Goal: Transaction & Acquisition: Purchase product/service

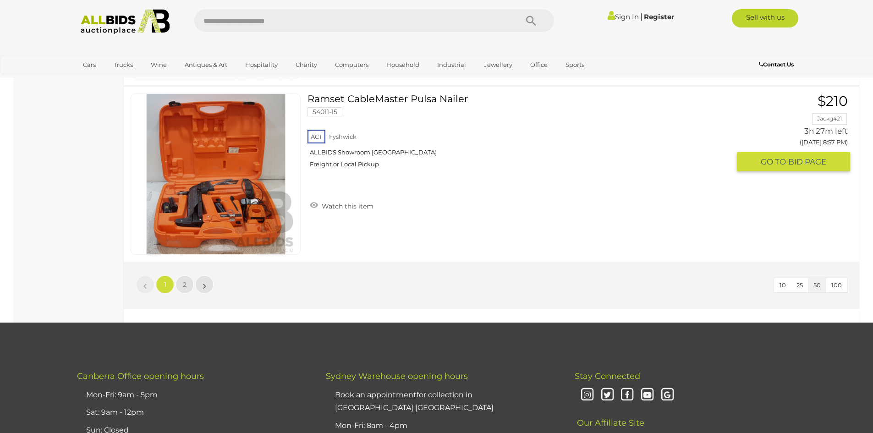
scroll to position [8741, 0]
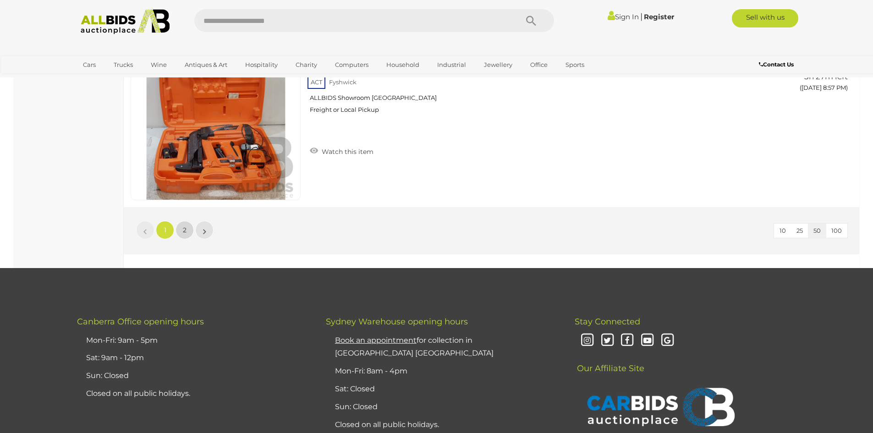
click at [185, 231] on span "2" at bounding box center [185, 230] width 4 height 8
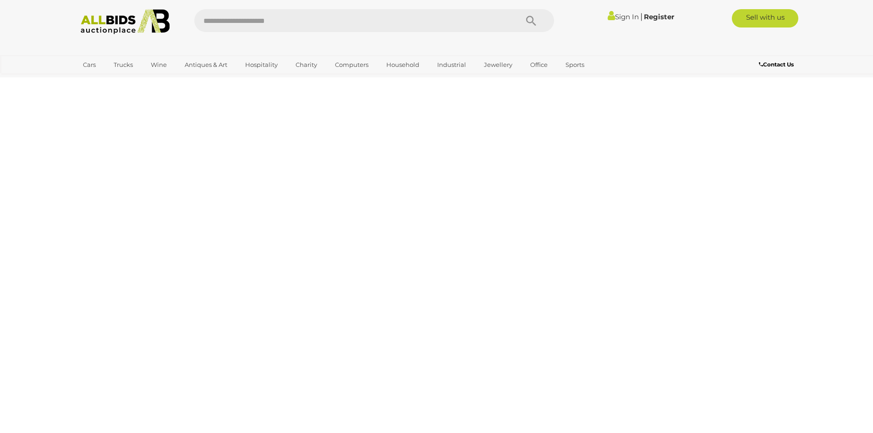
scroll to position [32, 0]
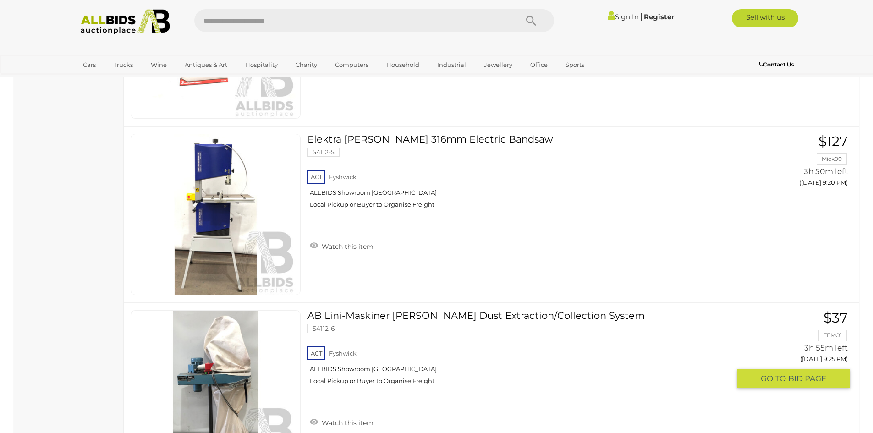
scroll to position [1254, 0]
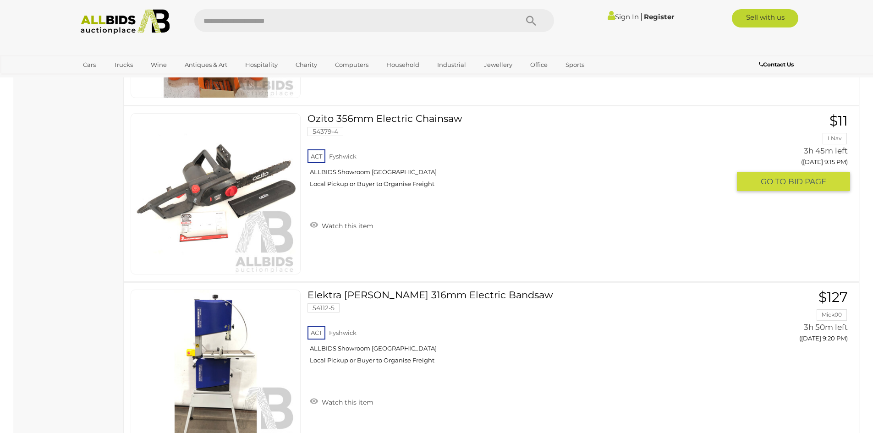
click at [215, 215] on img at bounding box center [216, 194] width 160 height 160
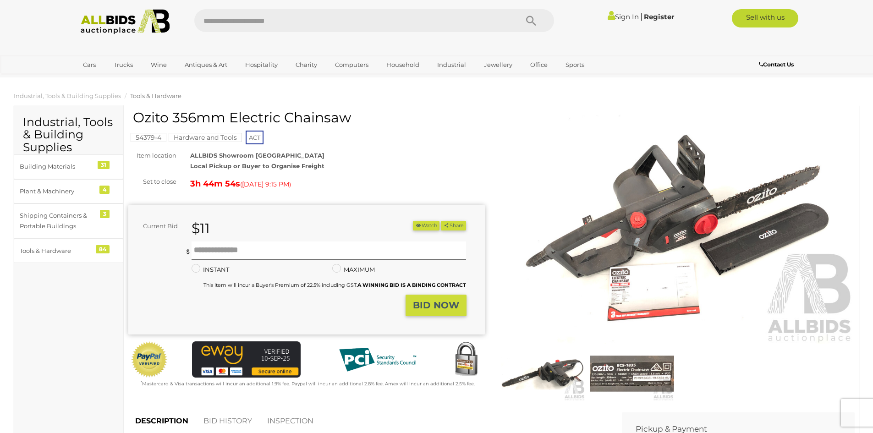
click at [657, 247] on img at bounding box center [677, 230] width 357 height 230
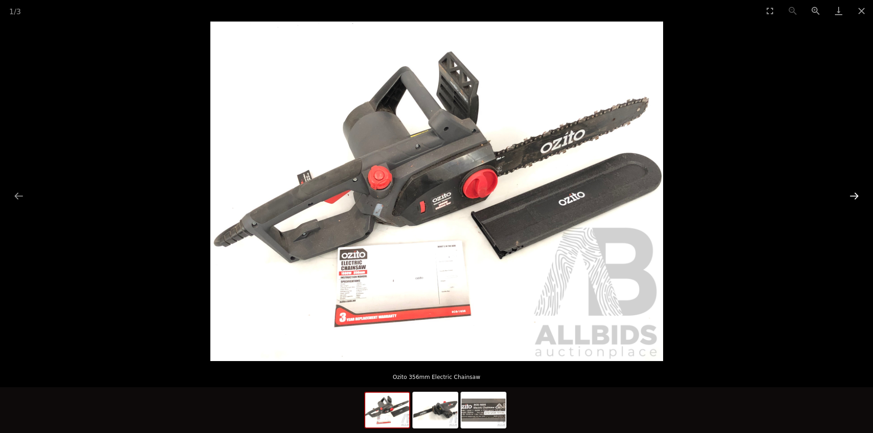
click at [857, 191] on button "Next slide" at bounding box center [854, 196] width 19 height 18
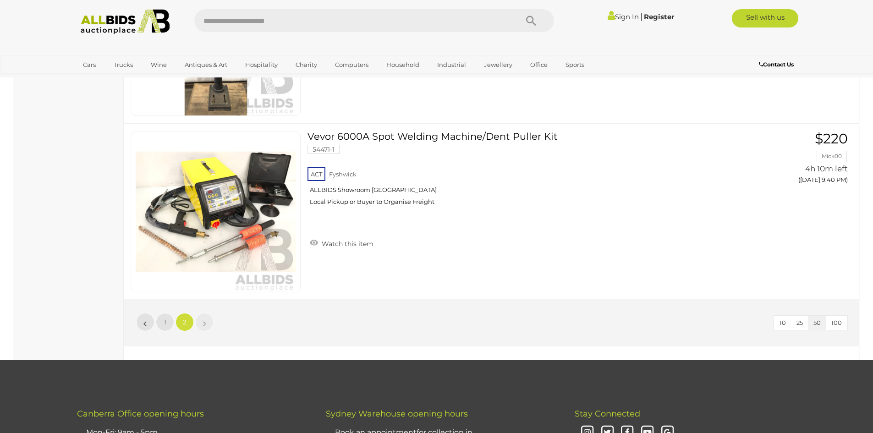
scroll to position [2045, 0]
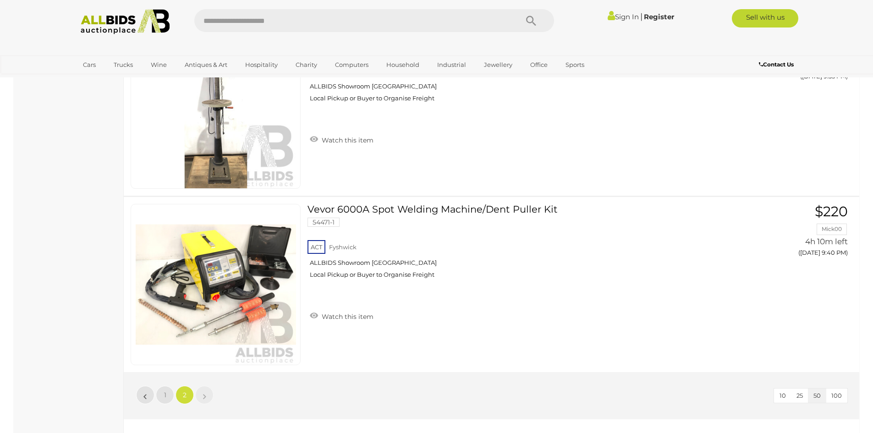
scroll to position [32, 0]
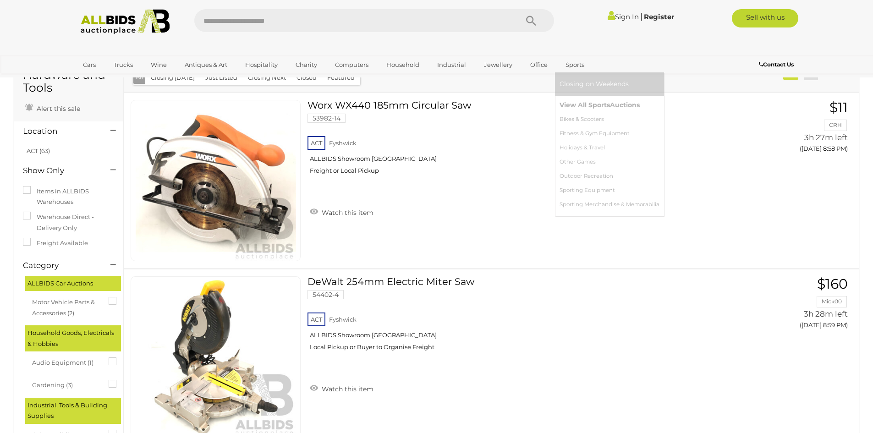
click at [563, 104] on link "View All Sports Auctions" at bounding box center [610, 105] width 100 height 14
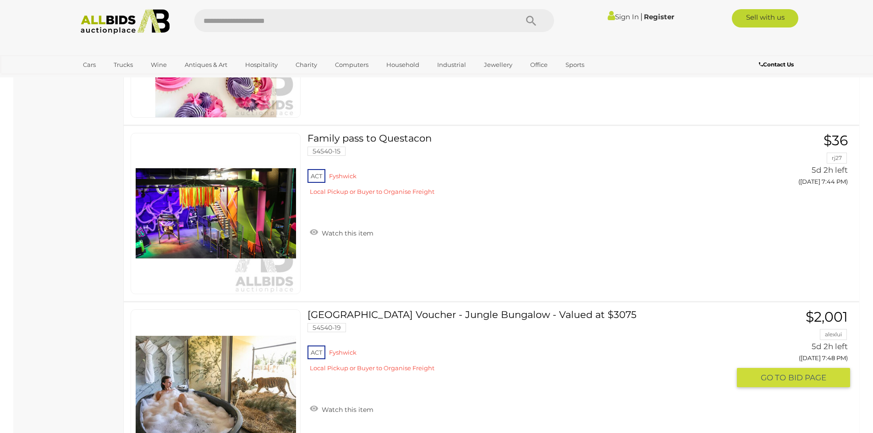
scroll to position [8863, 0]
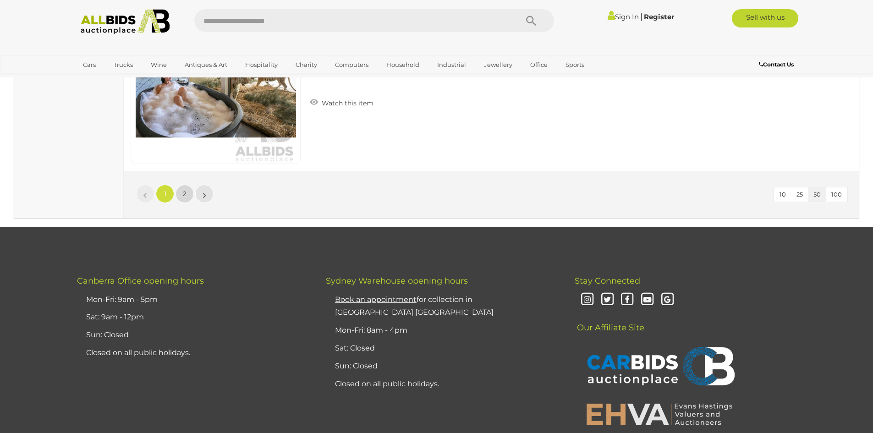
click at [188, 192] on link "2" at bounding box center [185, 194] width 18 height 18
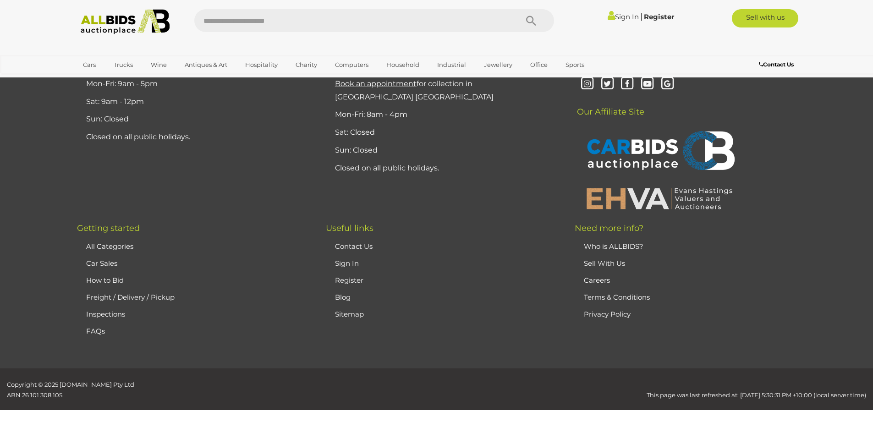
scroll to position [117, 0]
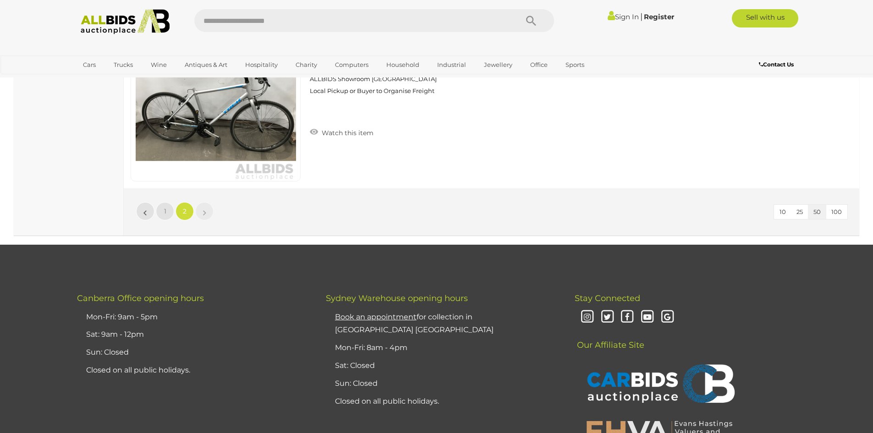
scroll to position [3968, 0]
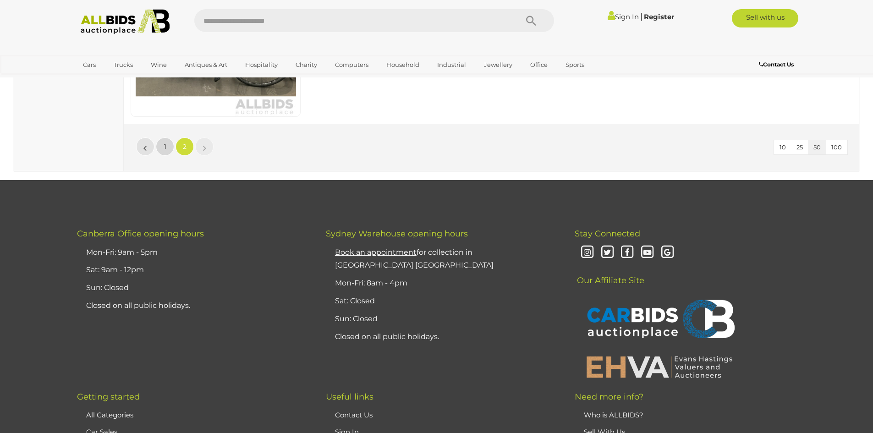
click at [168, 149] on link "1" at bounding box center [165, 147] width 18 height 18
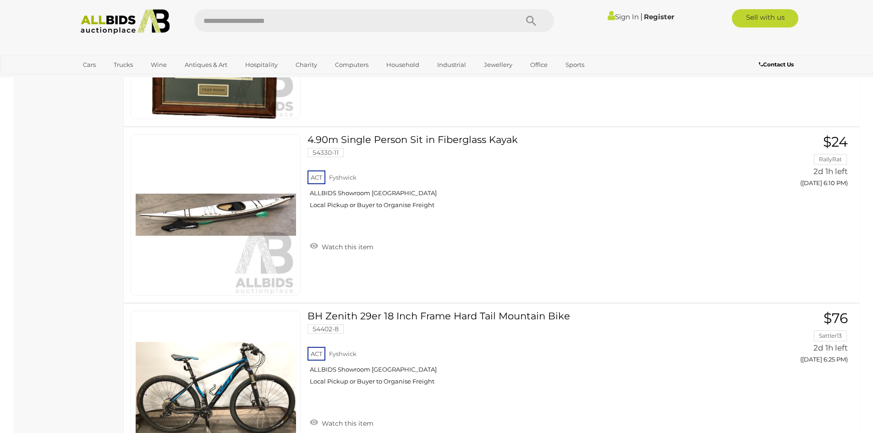
scroll to position [1034, 0]
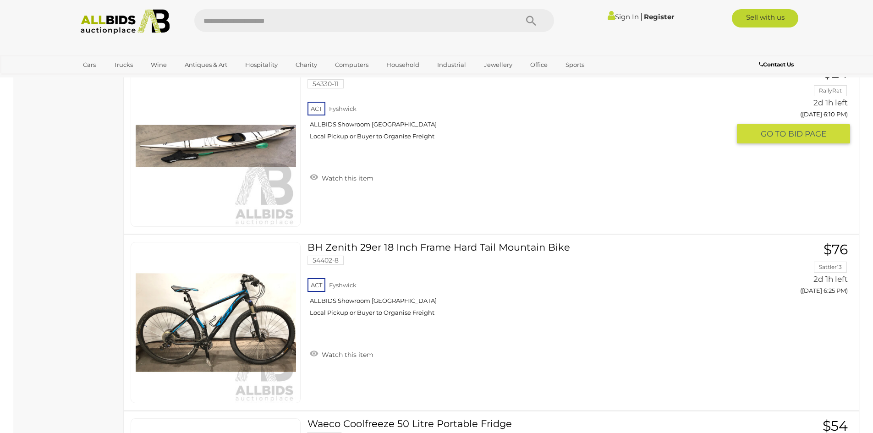
click at [323, 132] on div "ACT Fyshwick ALLBIDS Showroom Fyshwick Local Pickup or Buyer to Organise Freight" at bounding box center [519, 123] width 422 height 47
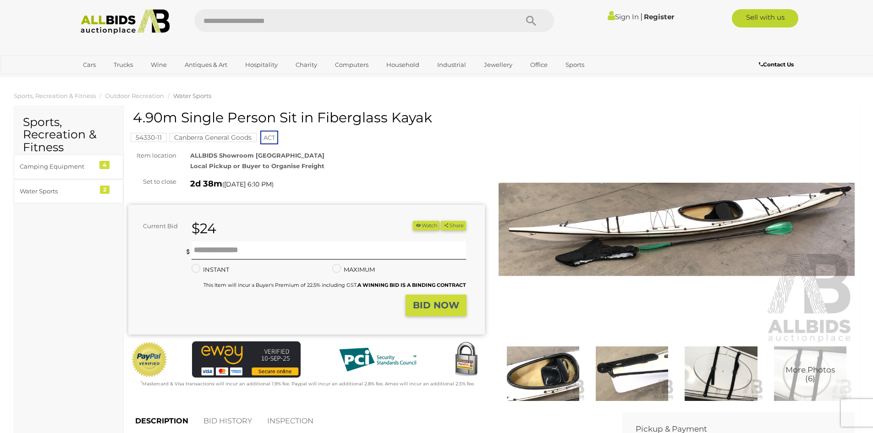
click at [670, 225] on img at bounding box center [677, 230] width 357 height 230
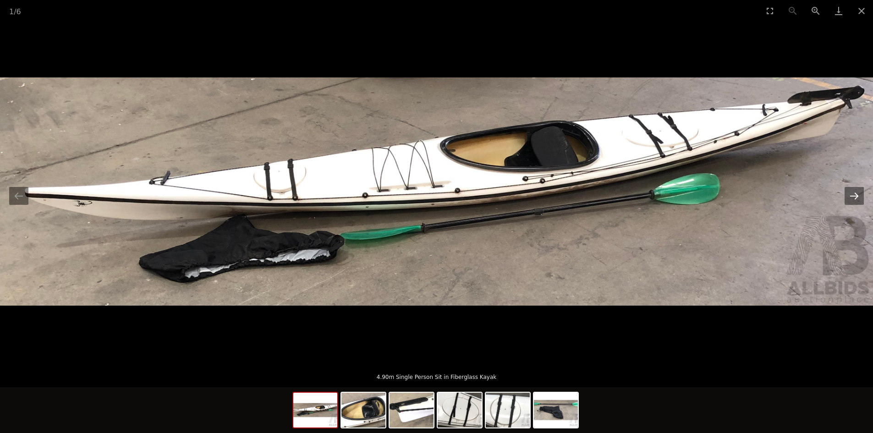
click at [856, 194] on button "Next slide" at bounding box center [854, 196] width 19 height 18
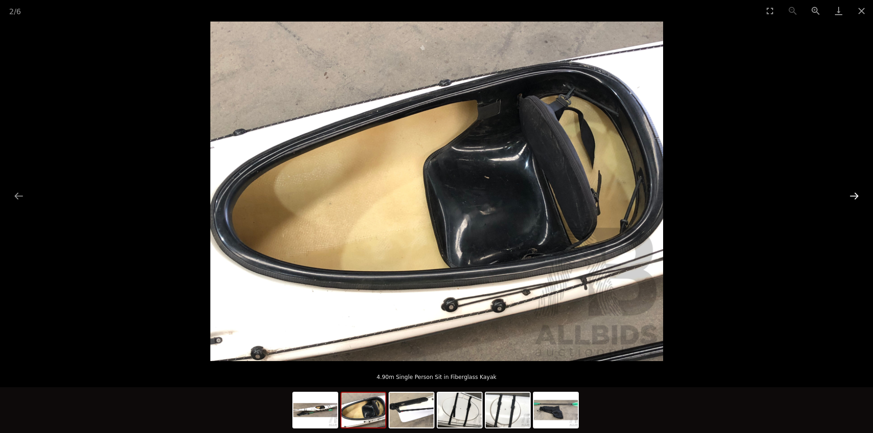
click at [857, 194] on button "Next slide" at bounding box center [854, 196] width 19 height 18
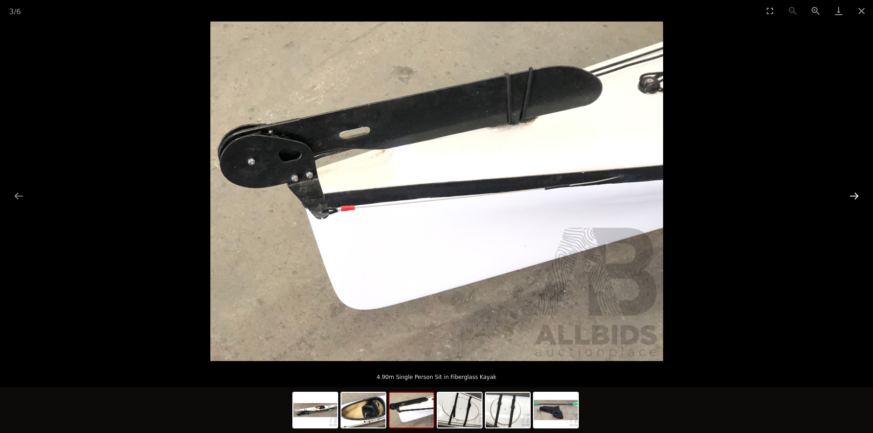
click at [857, 194] on button "Next slide" at bounding box center [854, 196] width 19 height 18
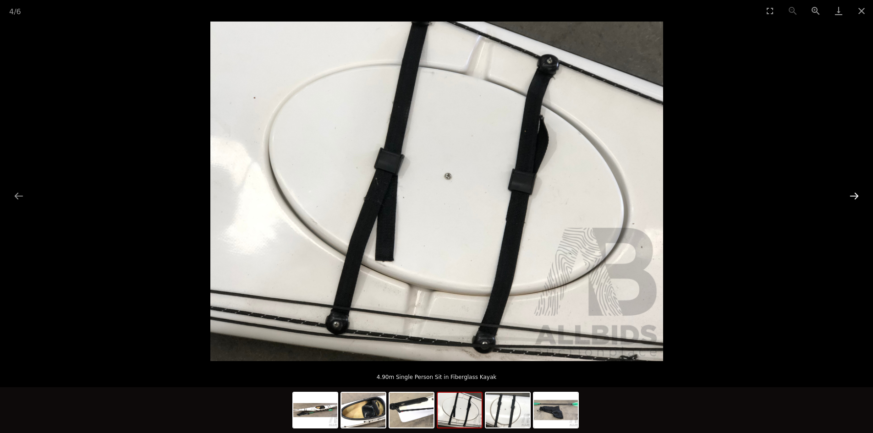
click at [857, 194] on button "Next slide" at bounding box center [854, 196] width 19 height 18
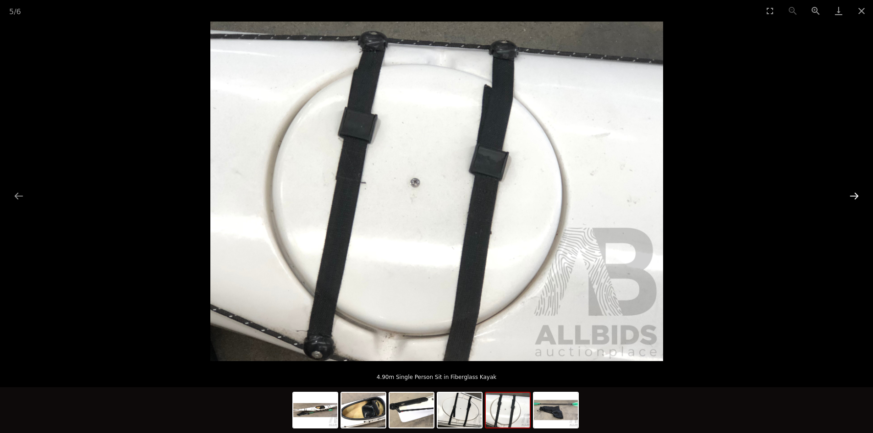
click at [857, 194] on button "Next slide" at bounding box center [854, 196] width 19 height 18
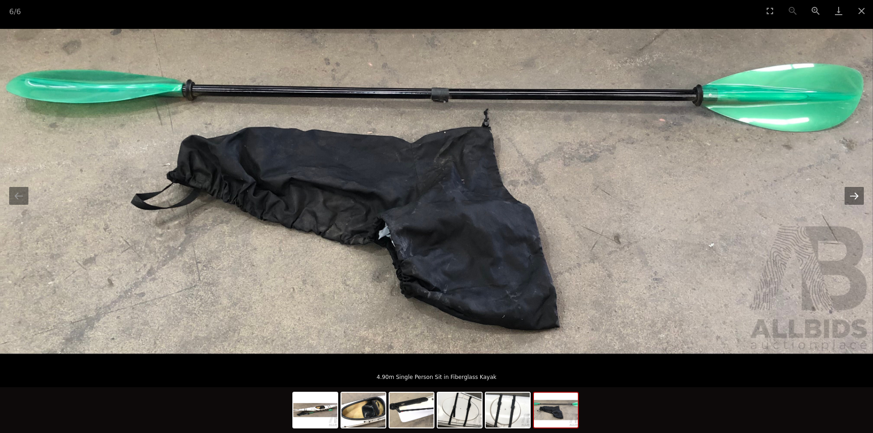
click at [857, 194] on button "Next slide" at bounding box center [854, 196] width 19 height 18
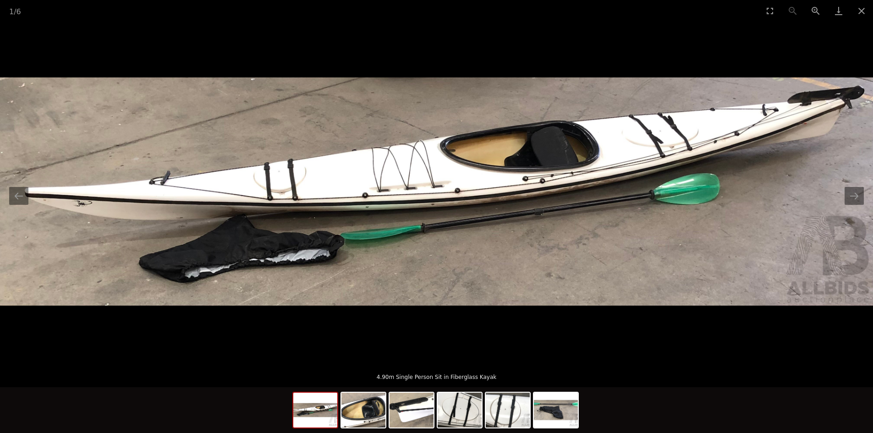
scroll to position [183, 0]
click at [349, 418] on img at bounding box center [364, 410] width 44 height 35
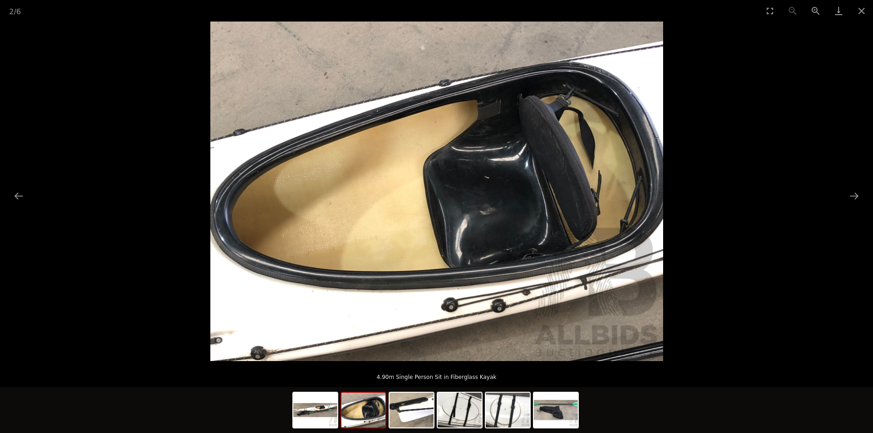
scroll to position [122, 0]
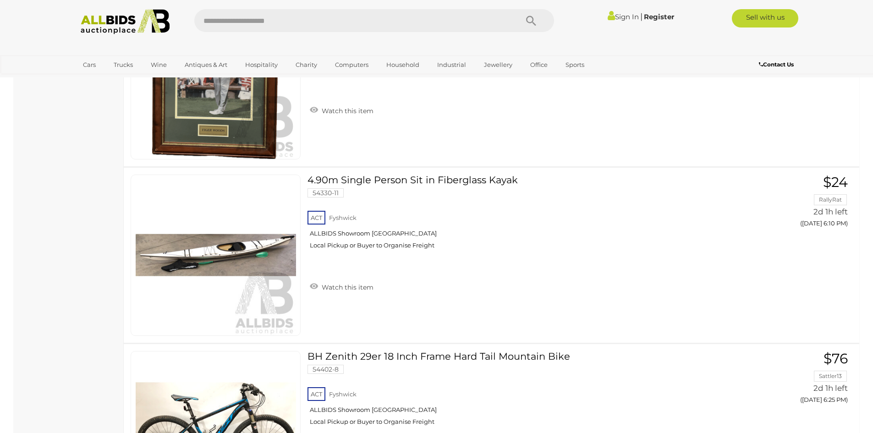
scroll to position [922, 0]
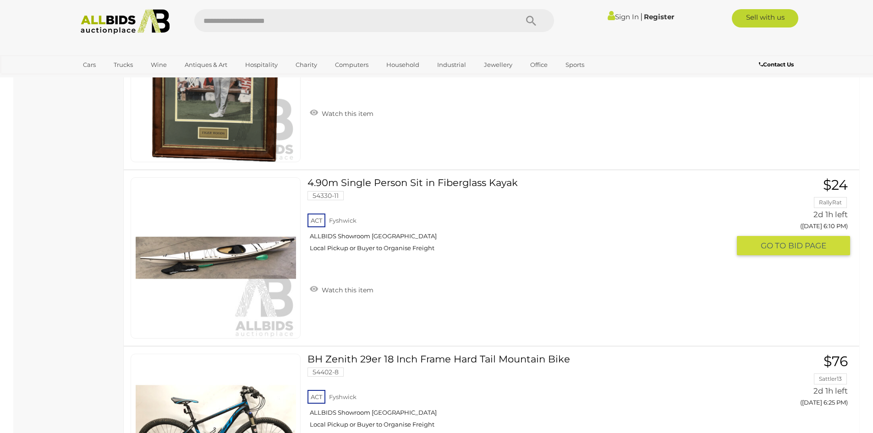
click at [366, 182] on link "4.90m Single Person Sit in Fiberglass Kayak 54330-11 ACT Fyshwick ALLBIDS Showr…" at bounding box center [521, 218] width 415 height 82
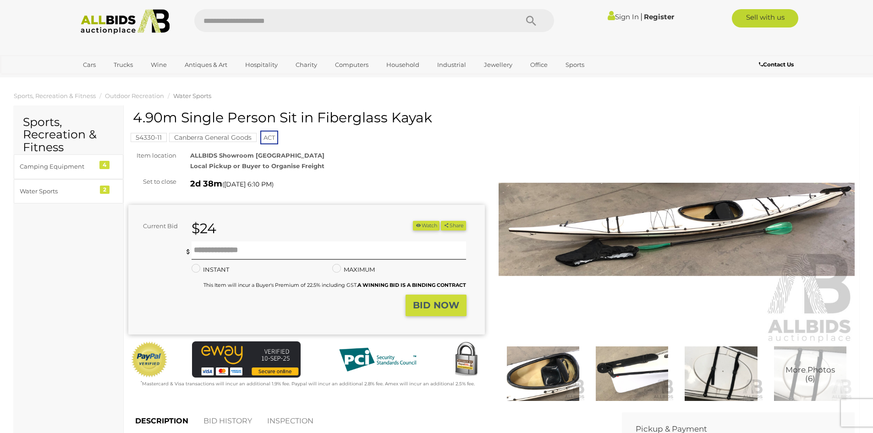
click at [616, 368] on img at bounding box center [632, 374] width 84 height 55
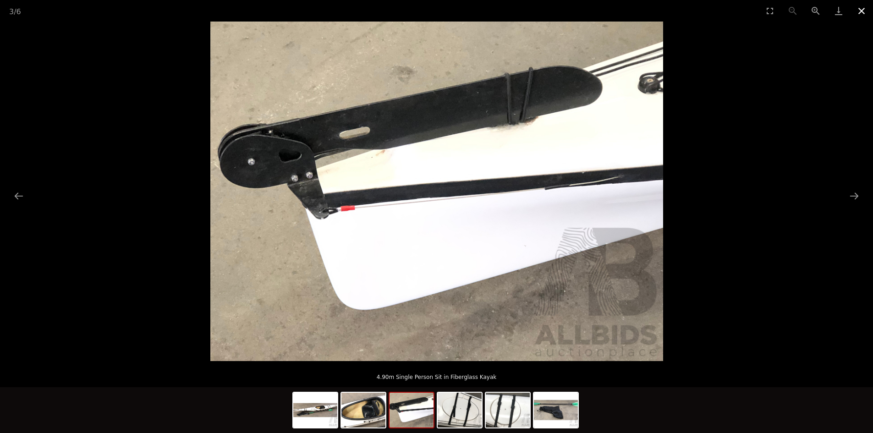
click at [858, 9] on button "Close gallery" at bounding box center [861, 11] width 23 height 22
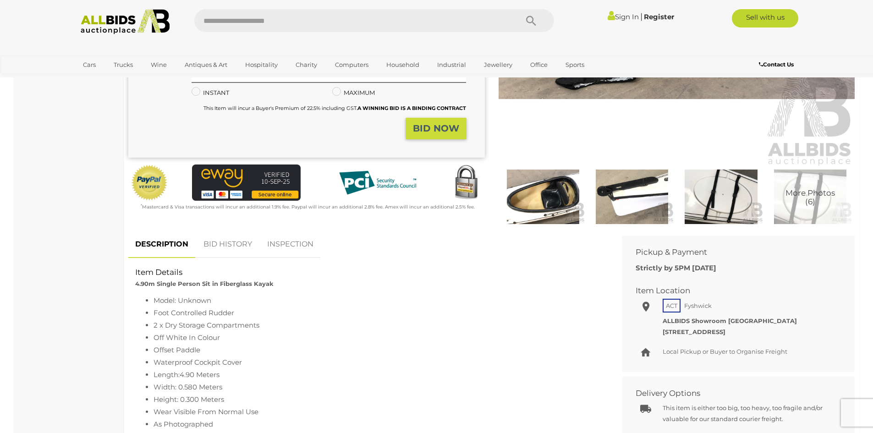
scroll to position [306, 0]
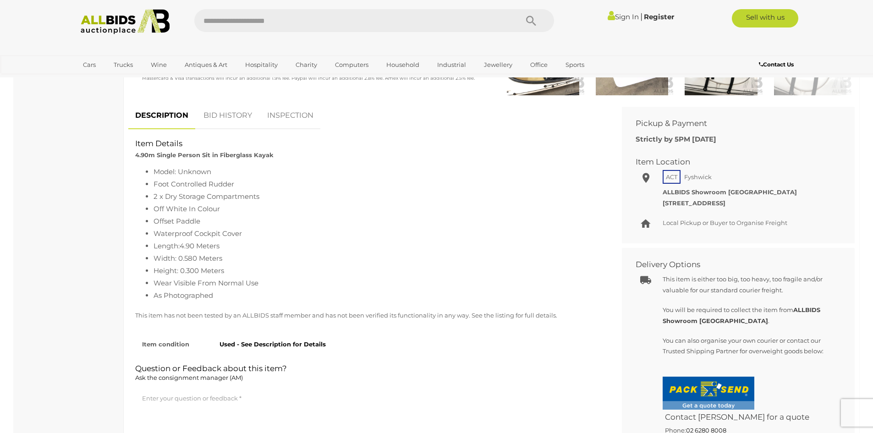
click at [186, 255] on li "Width: 0.580 Meters" at bounding box center [378, 258] width 448 height 12
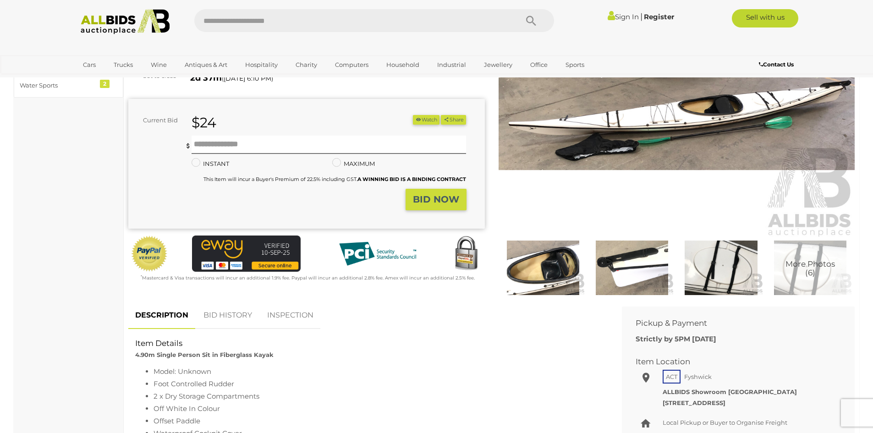
scroll to position [0, 0]
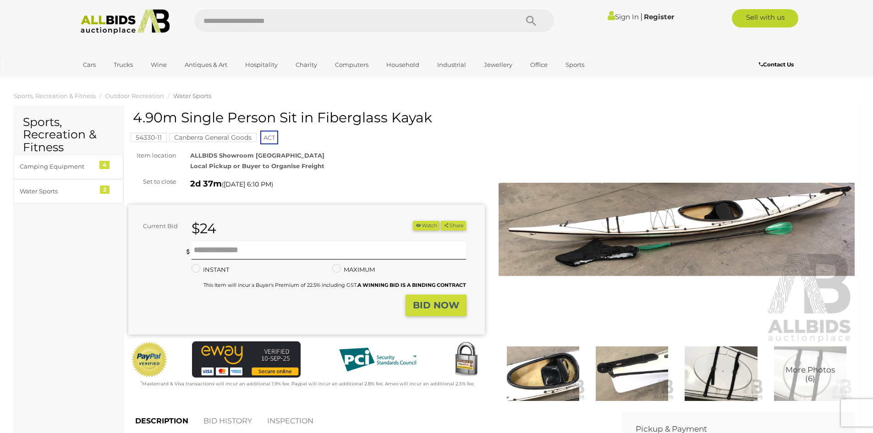
click at [536, 245] on img at bounding box center [677, 230] width 357 height 230
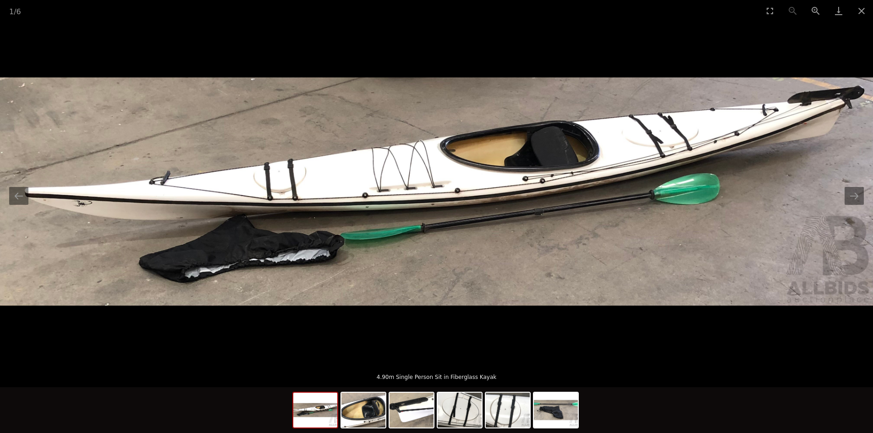
click at [510, 244] on img at bounding box center [436, 191] width 873 height 228
click at [862, 200] on button "Next slide" at bounding box center [854, 196] width 19 height 18
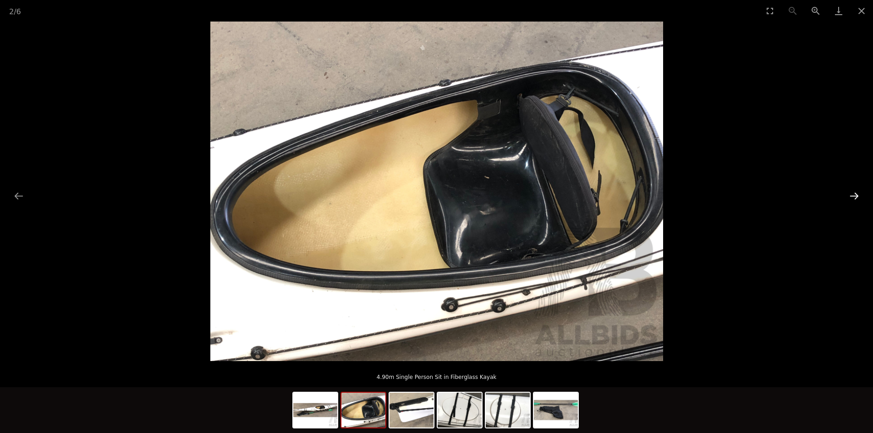
click at [858, 199] on button "Next slide" at bounding box center [854, 196] width 19 height 18
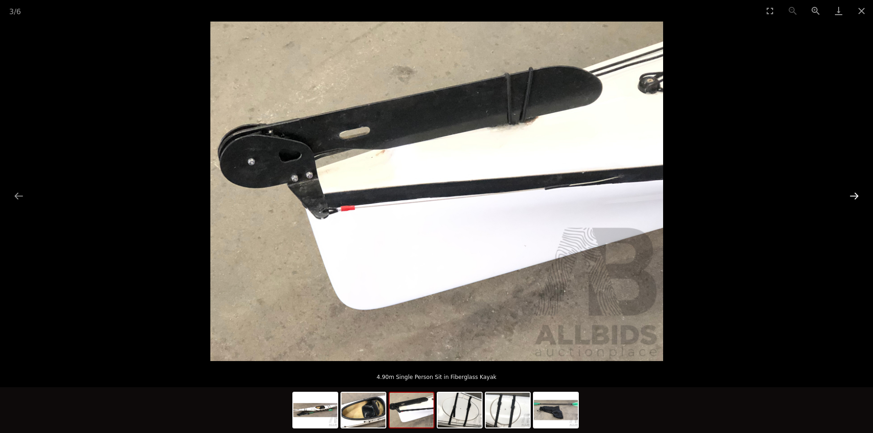
click at [858, 199] on button "Next slide" at bounding box center [854, 196] width 19 height 18
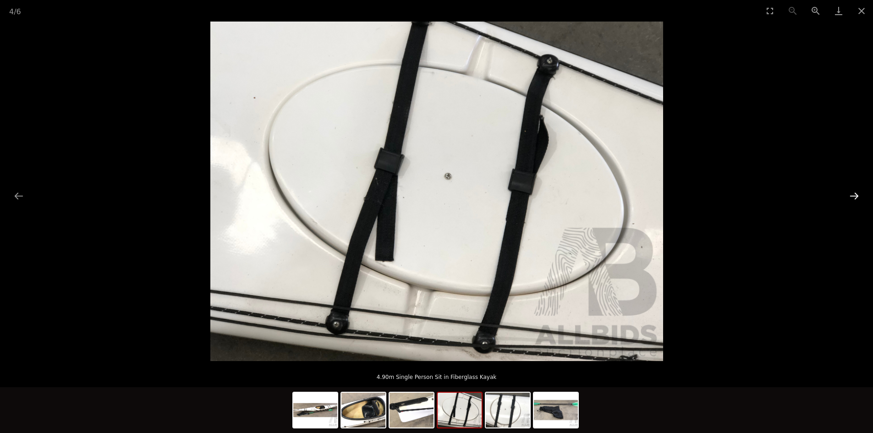
click at [858, 199] on button "Next slide" at bounding box center [854, 196] width 19 height 18
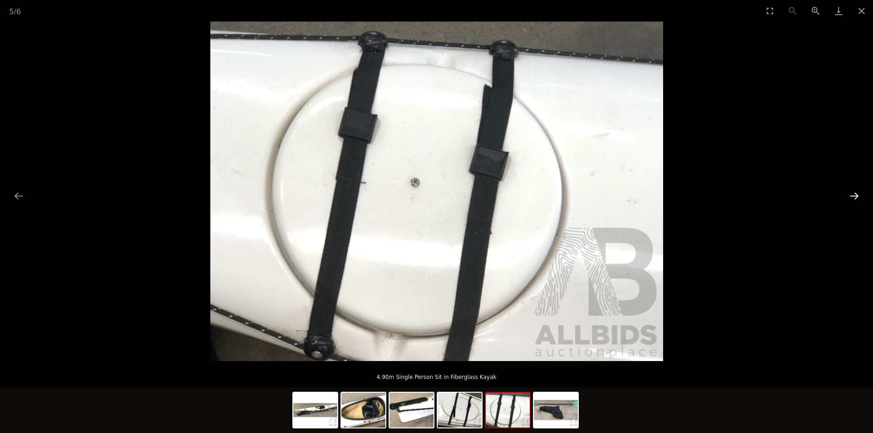
click at [858, 199] on button "Next slide" at bounding box center [854, 196] width 19 height 18
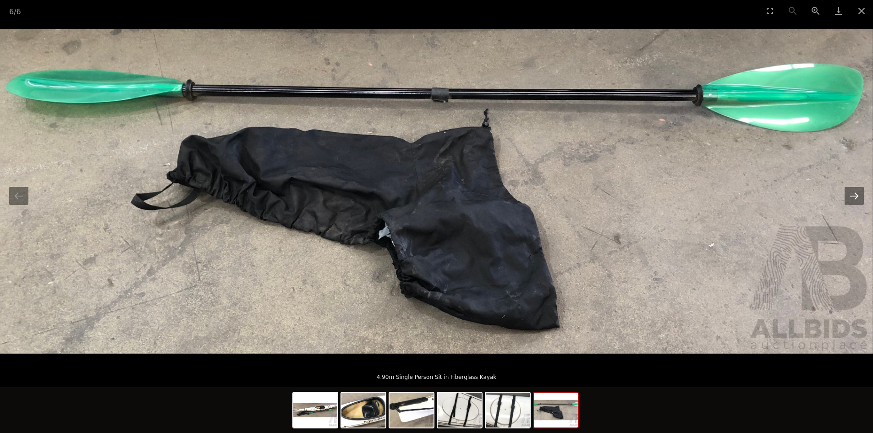
click at [858, 199] on button "Next slide" at bounding box center [854, 196] width 19 height 18
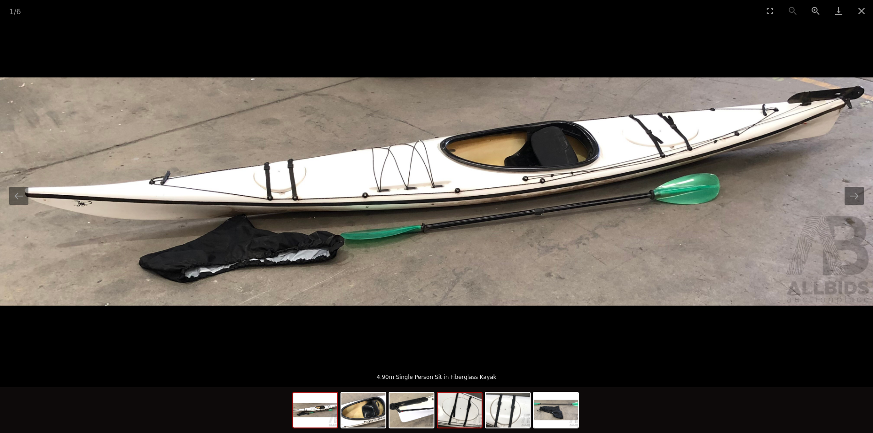
click at [464, 413] on img at bounding box center [460, 410] width 44 height 35
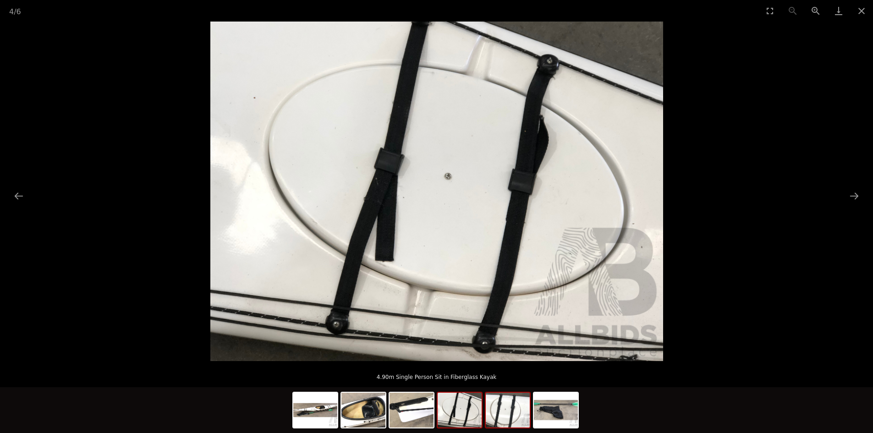
click at [501, 415] on img at bounding box center [508, 410] width 44 height 35
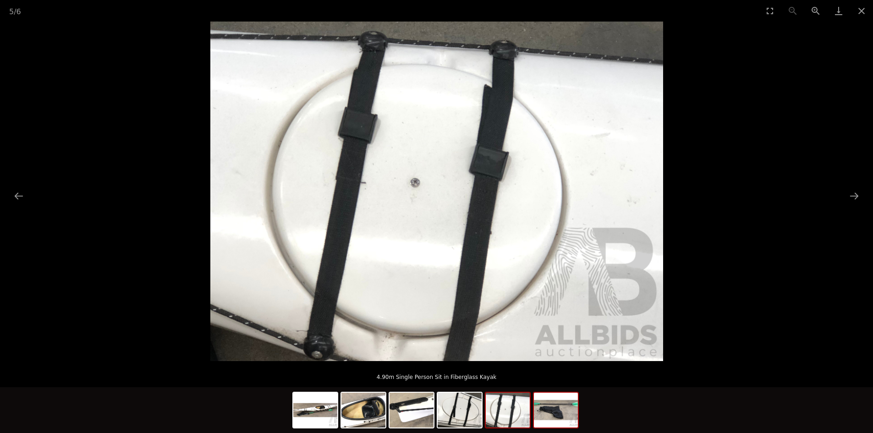
click at [575, 419] on img at bounding box center [556, 410] width 44 height 35
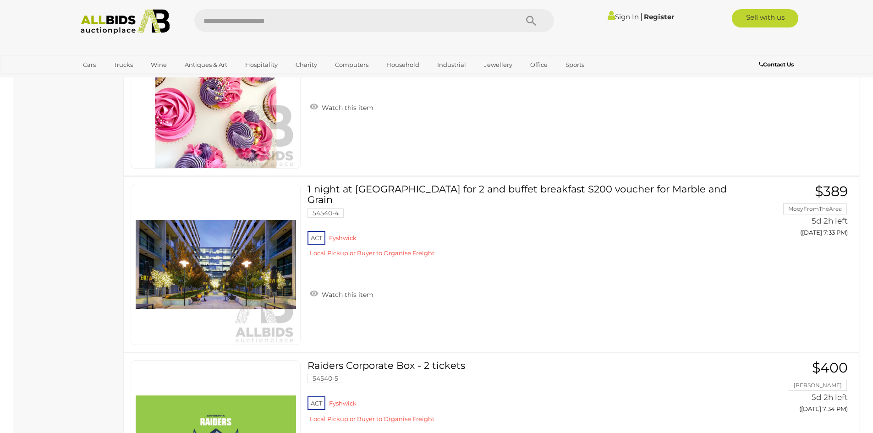
scroll to position [7279, 0]
